Goal: Register for event/course

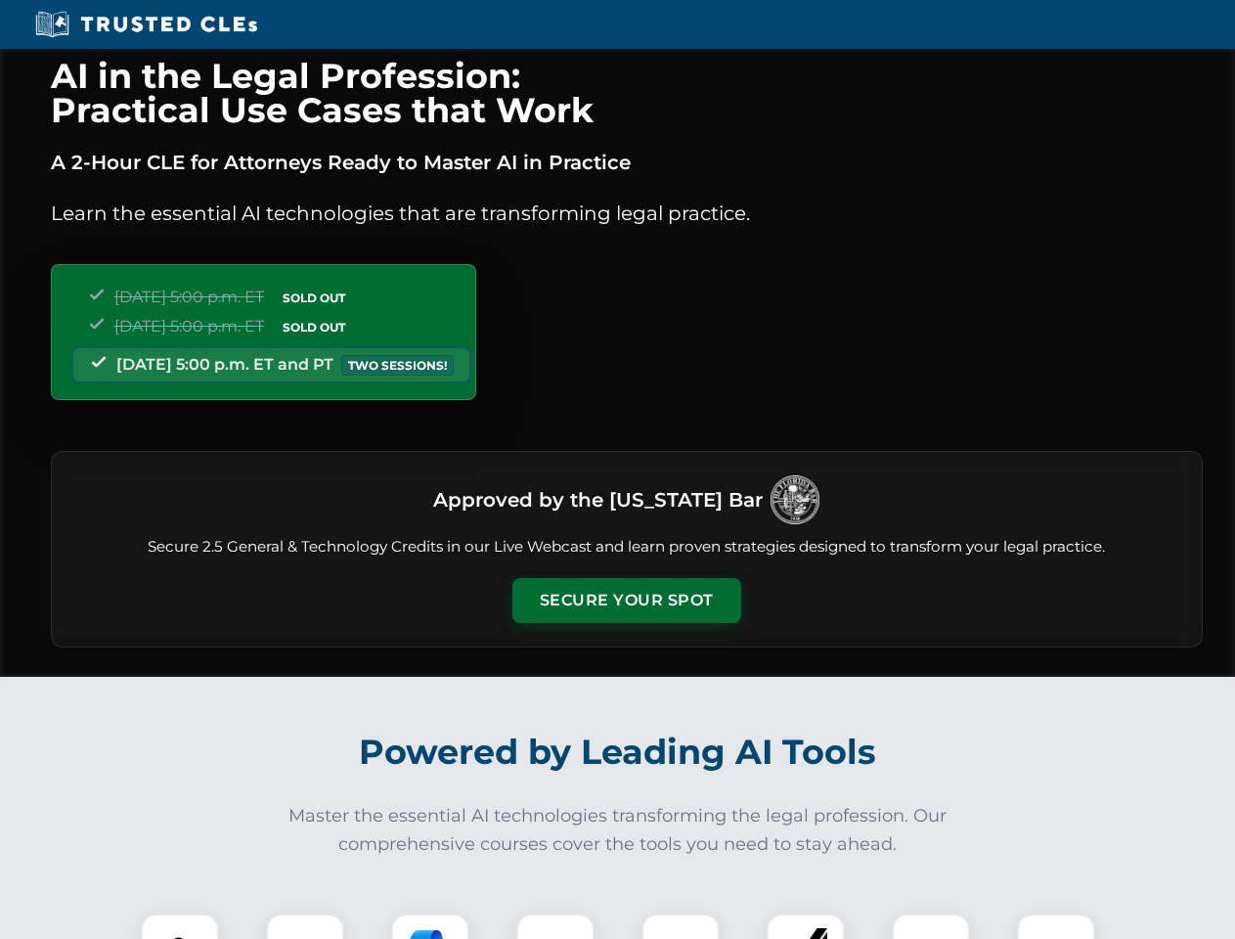
click at [626, 600] on button "Secure Your Spot" at bounding box center [626, 600] width 229 height 45
click at [180, 926] on img at bounding box center [180, 952] width 57 height 57
click at [305, 926] on div at bounding box center [305, 952] width 78 height 78
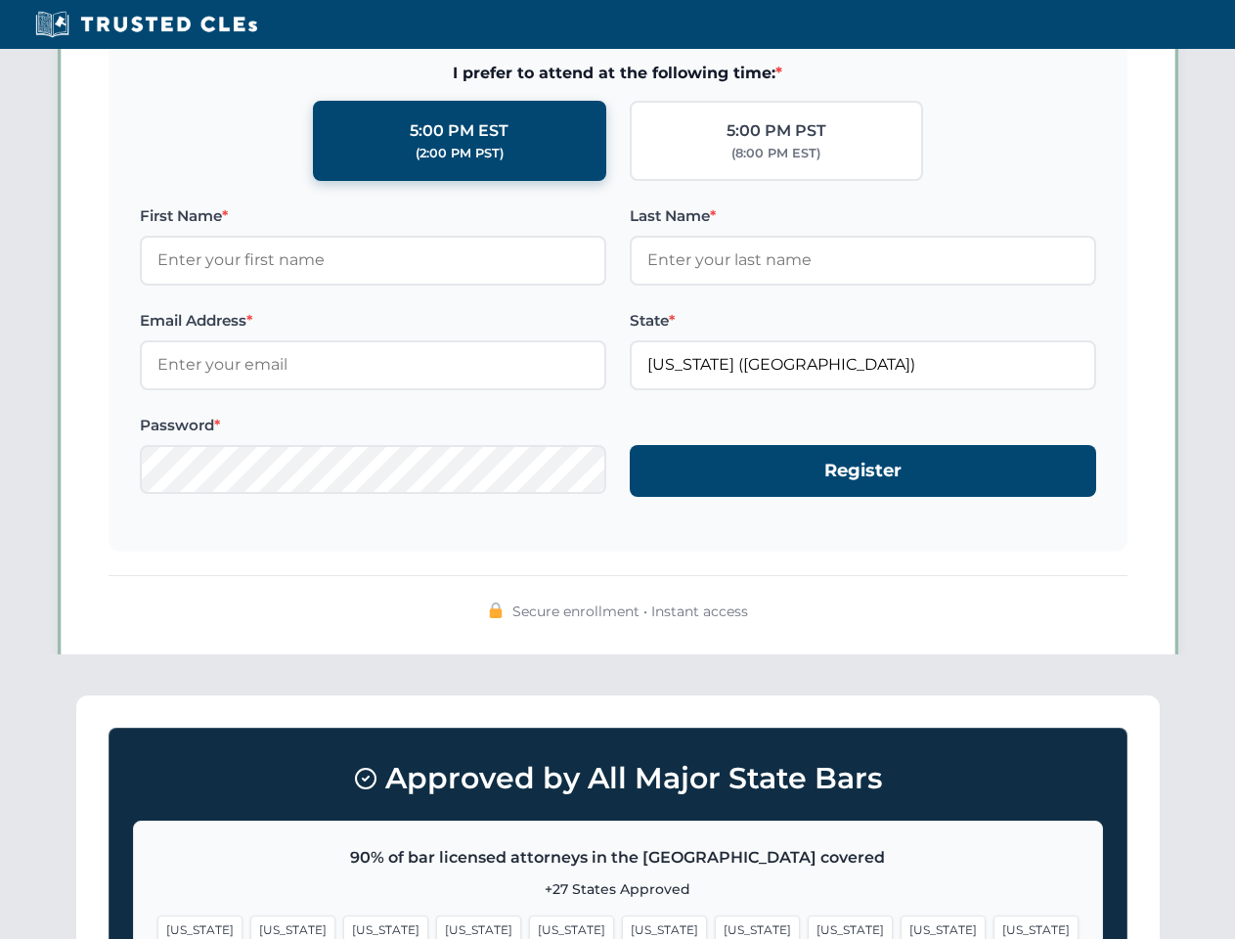
click at [901, 926] on span "[US_STATE]" at bounding box center [943, 929] width 85 height 28
